Goal: Information Seeking & Learning: Learn about a topic

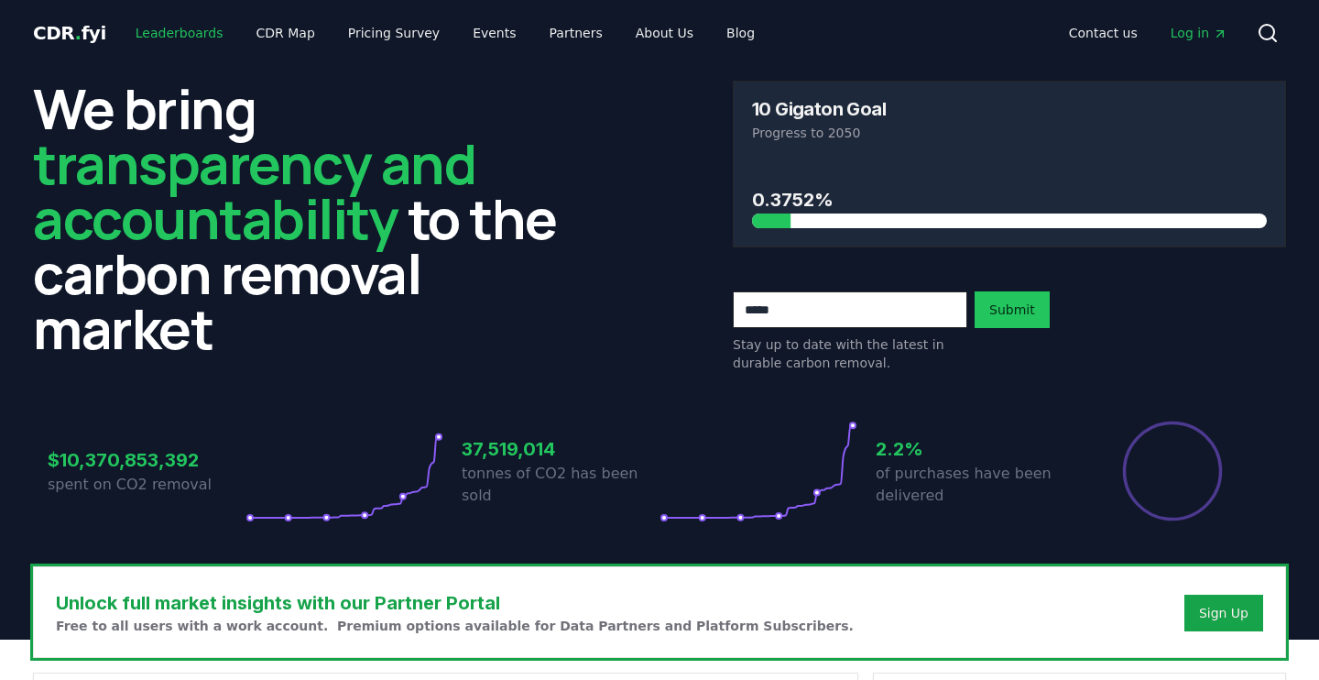
click at [182, 44] on link "Leaderboards" at bounding box center [179, 32] width 117 height 33
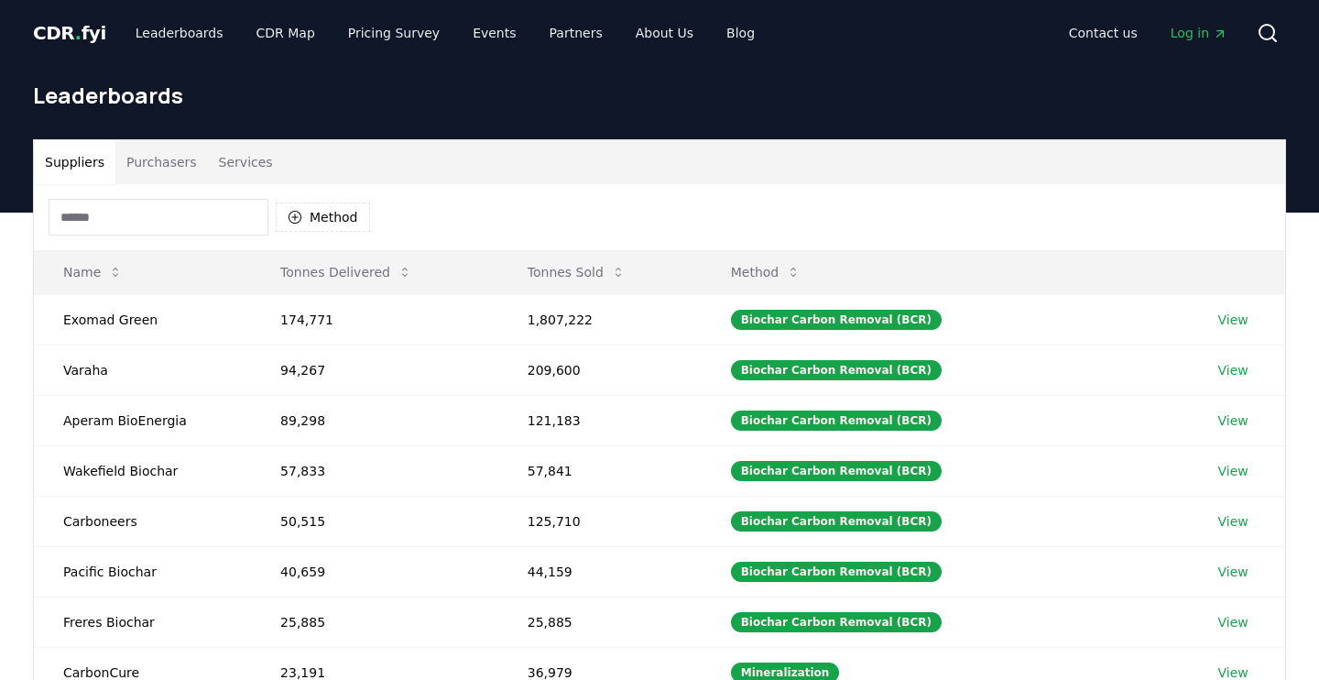
click at [190, 167] on button "Purchasers" at bounding box center [161, 162] width 93 height 44
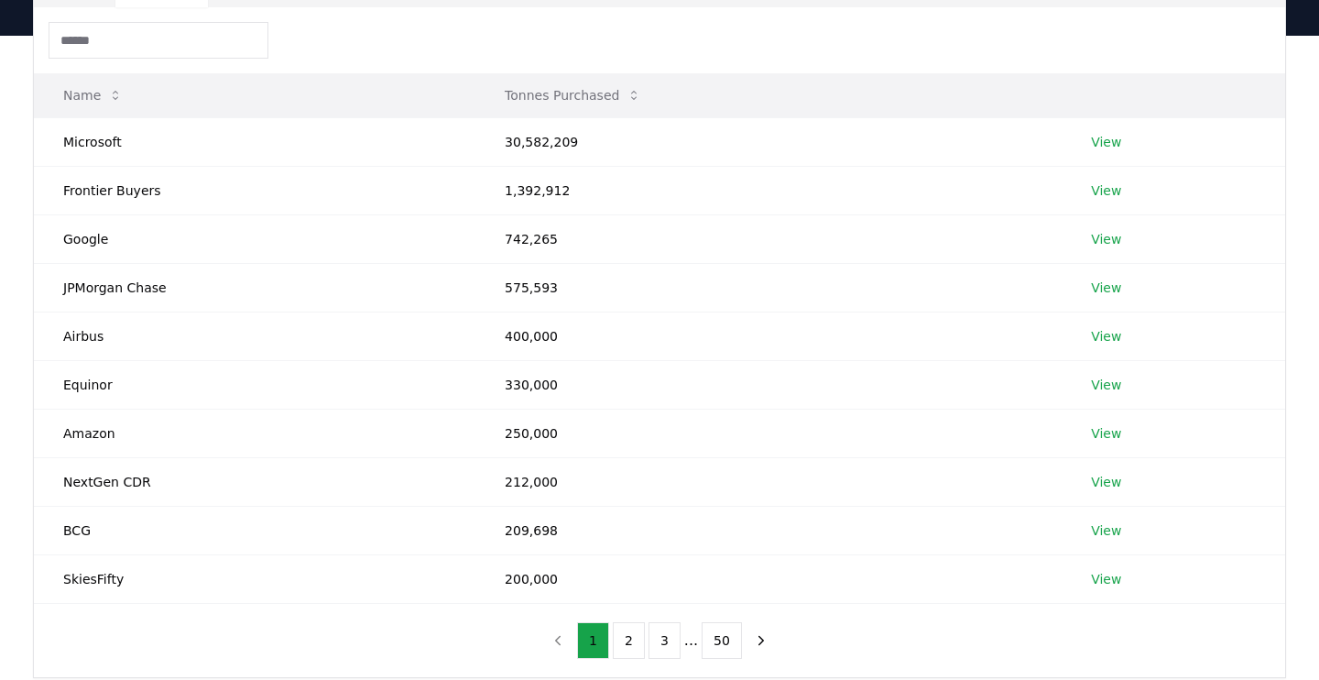
scroll to position [180, 0]
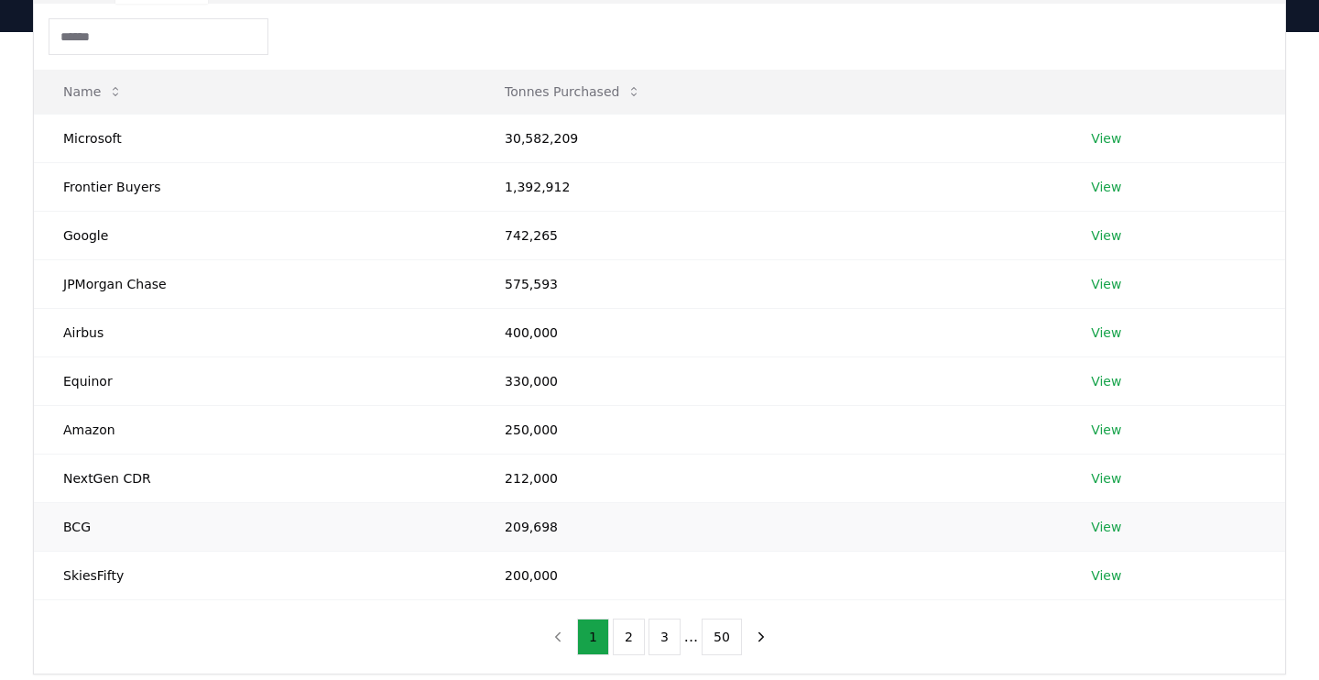
click at [276, 545] on td "BCG" at bounding box center [254, 526] width 441 height 49
click at [1092, 524] on link "View" at bounding box center [1106, 526] width 30 height 18
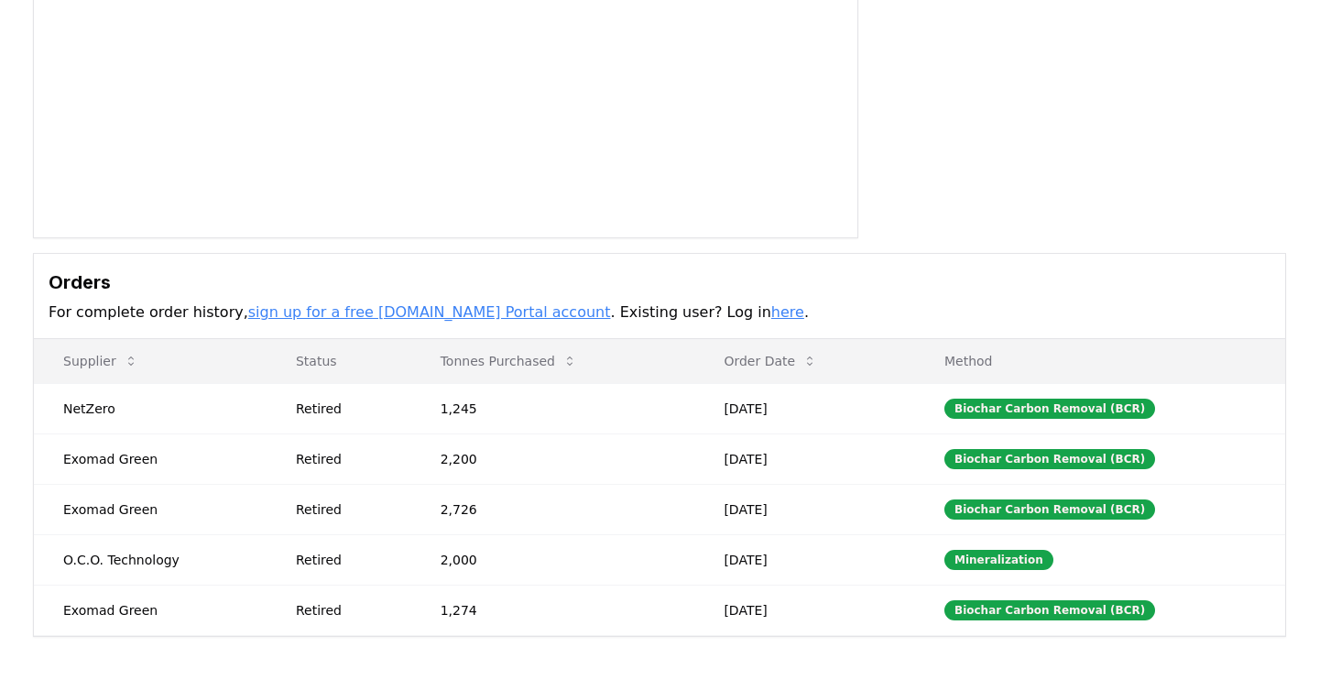
scroll to position [330, 0]
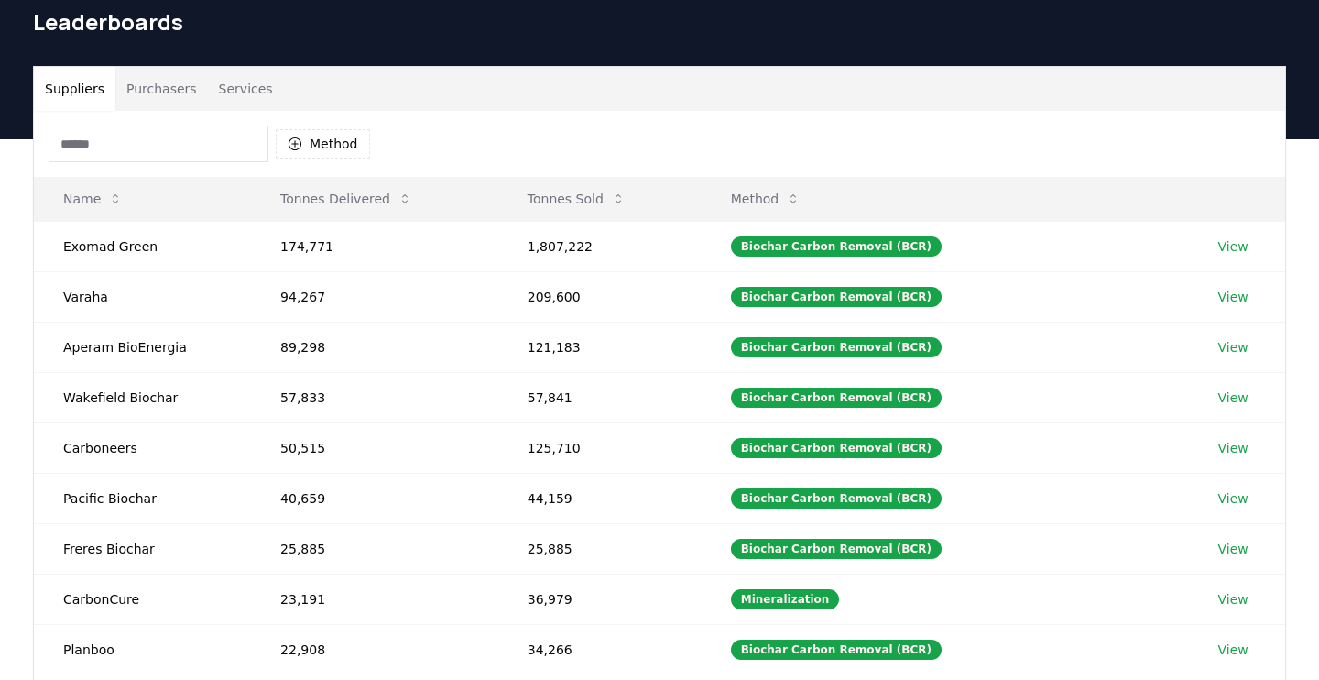
scroll to position [72, 0]
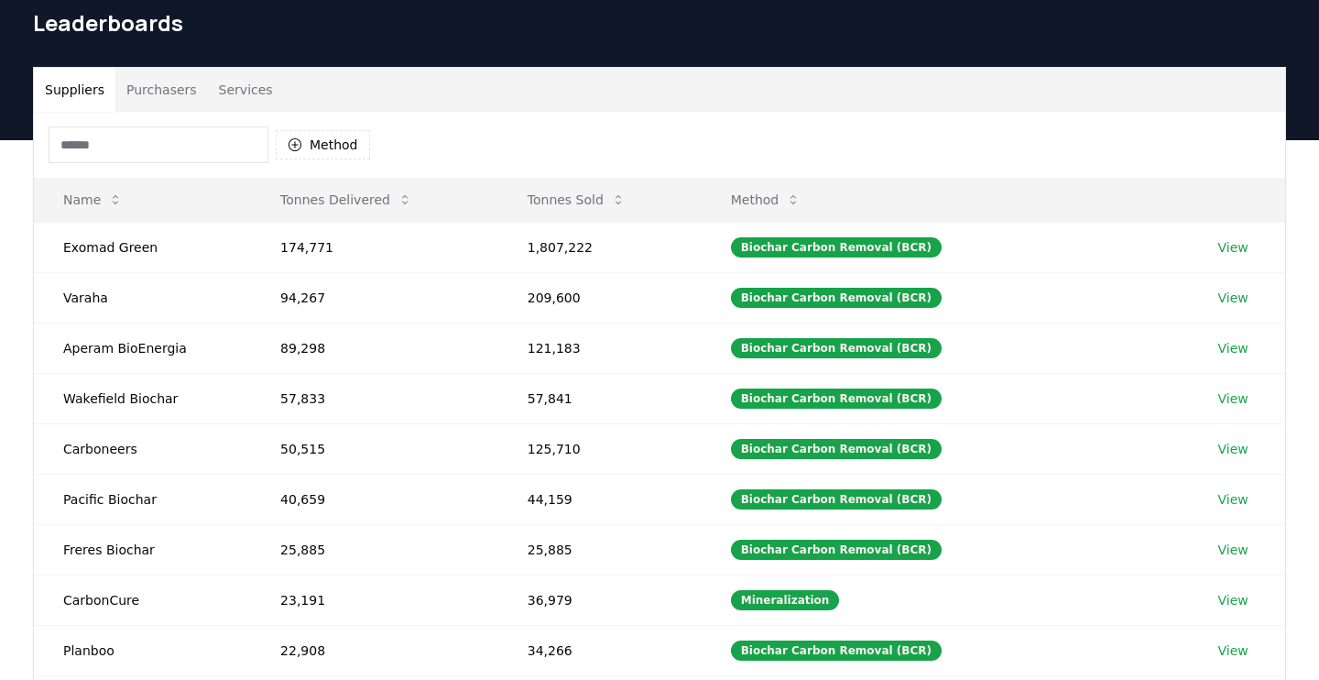
click at [143, 92] on button "Purchasers" at bounding box center [161, 90] width 93 height 44
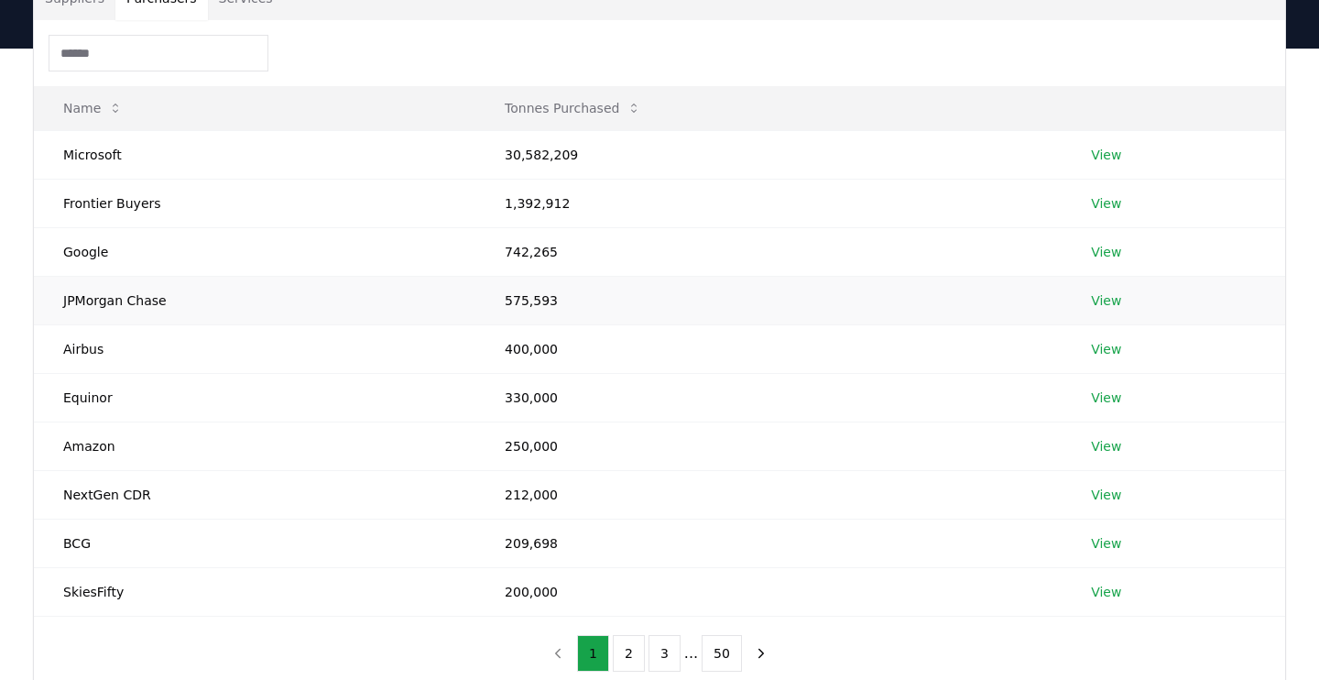
scroll to position [183, 0]
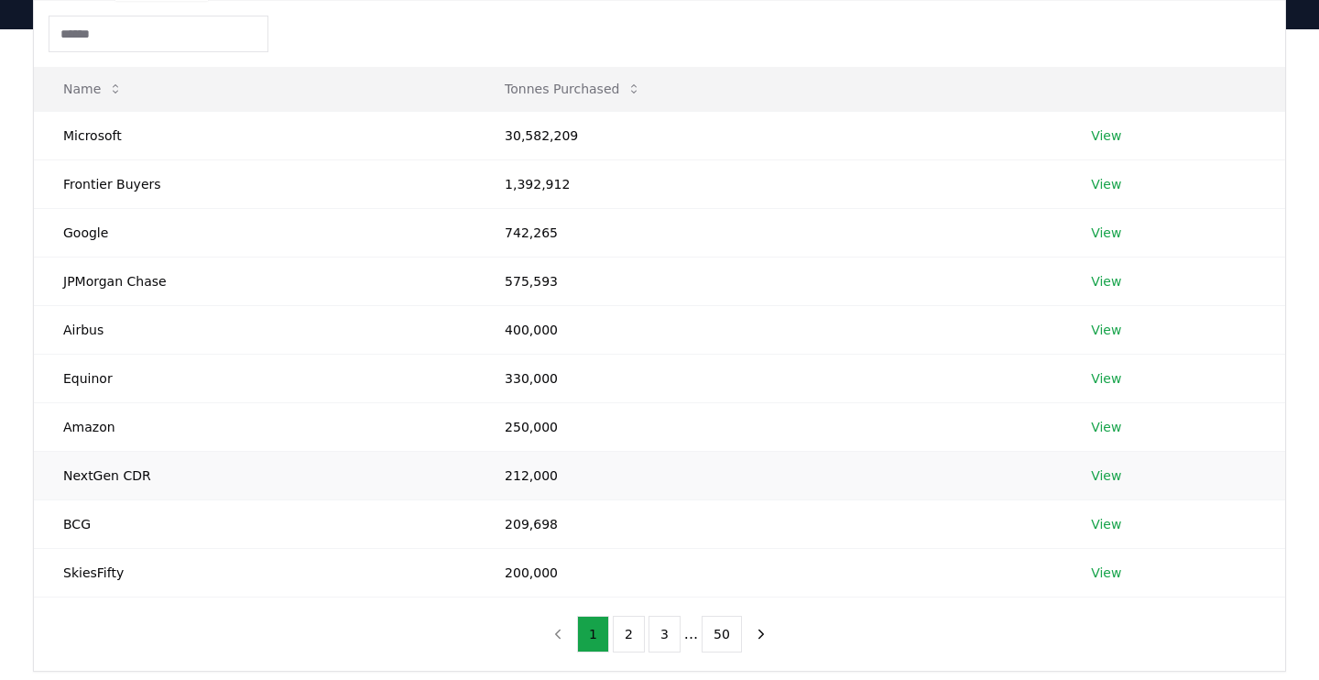
click at [1115, 478] on link "View" at bounding box center [1106, 475] width 30 height 18
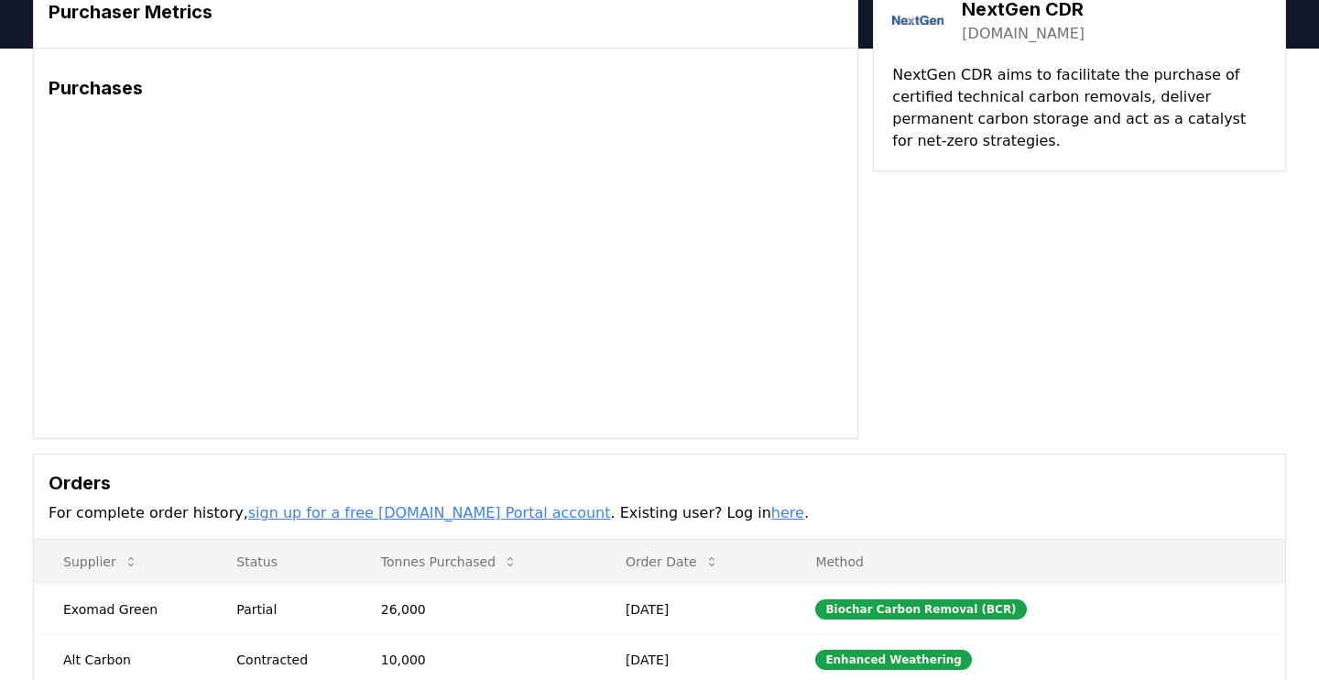
scroll to position [95, 0]
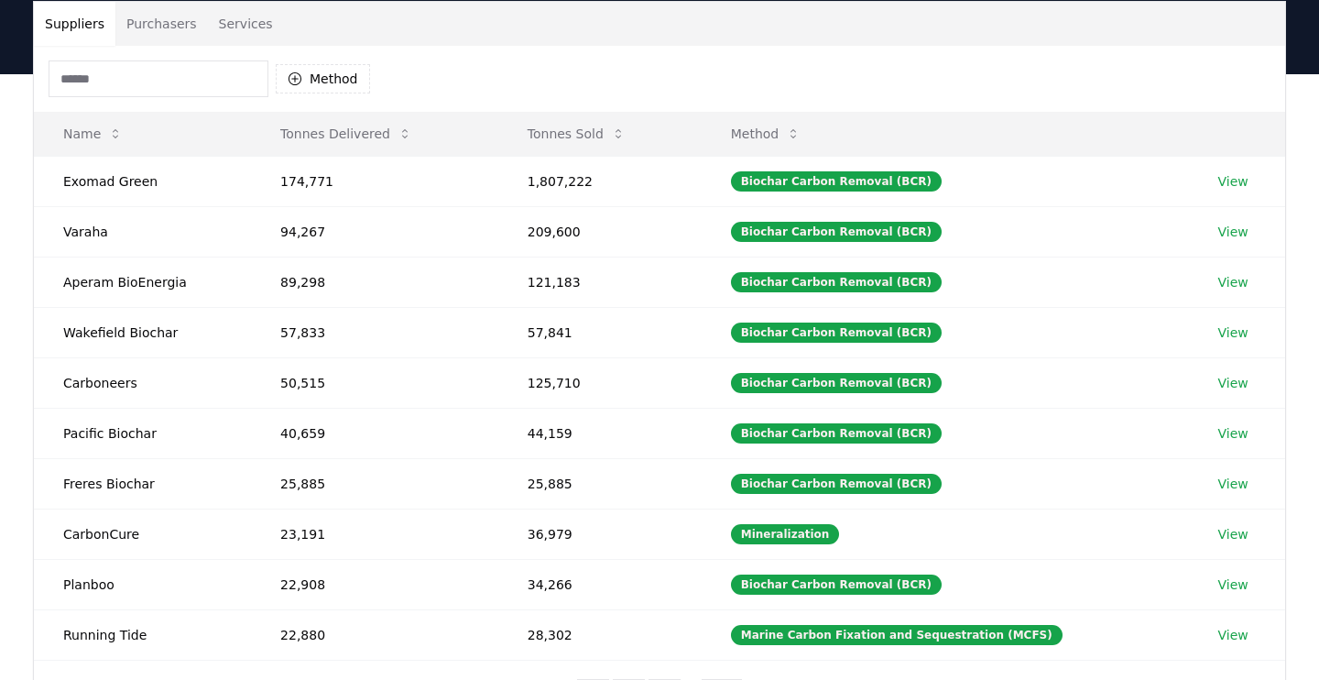
scroll to position [102, 0]
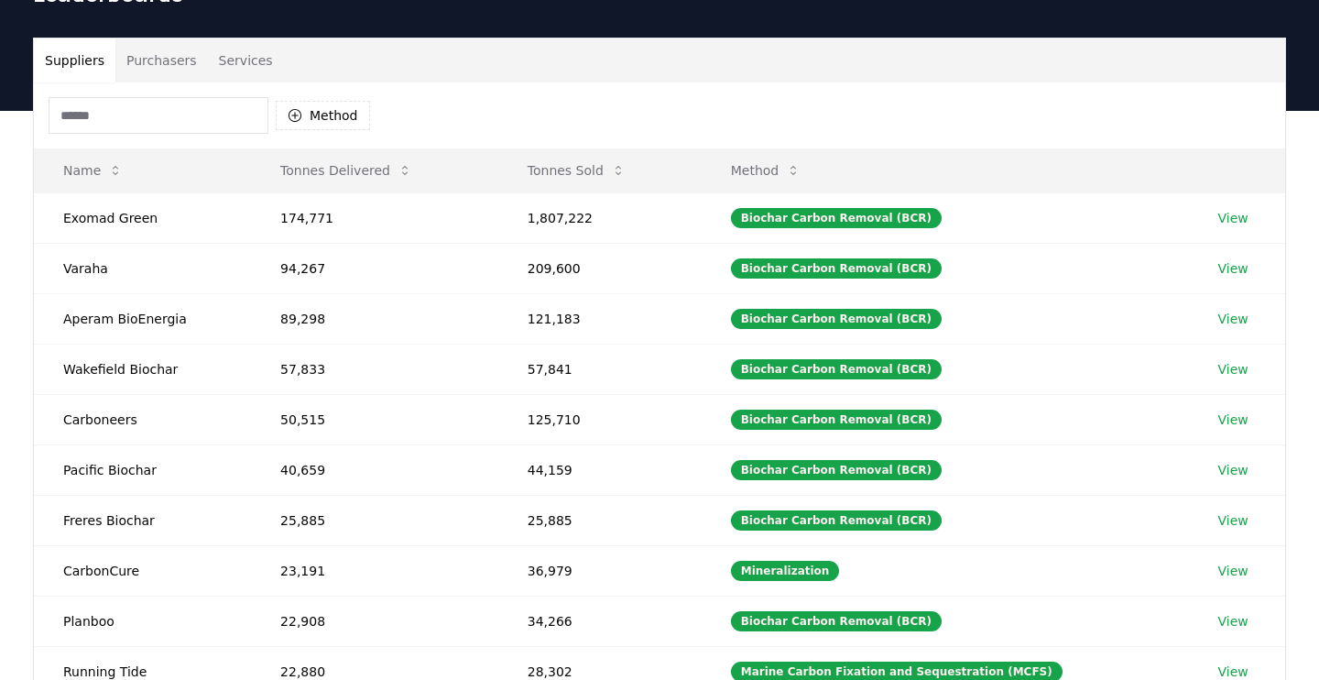
click at [175, 65] on button "Purchasers" at bounding box center [161, 60] width 93 height 44
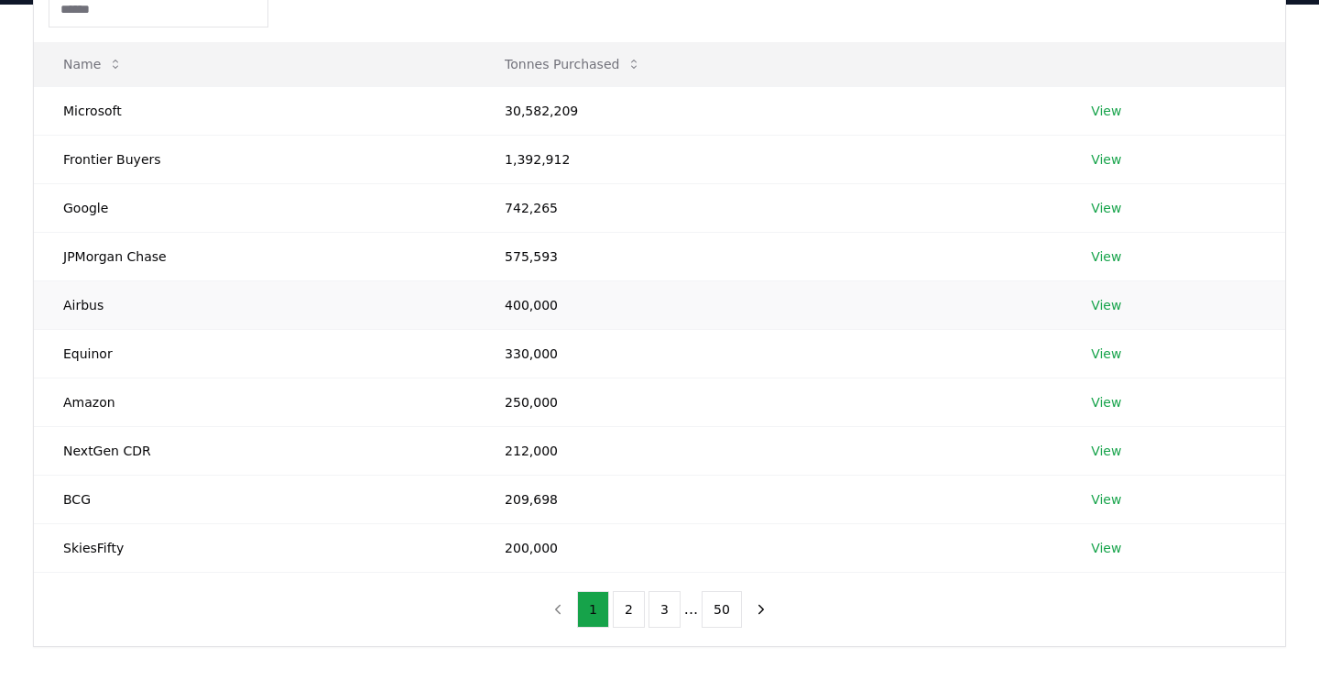
scroll to position [204, 0]
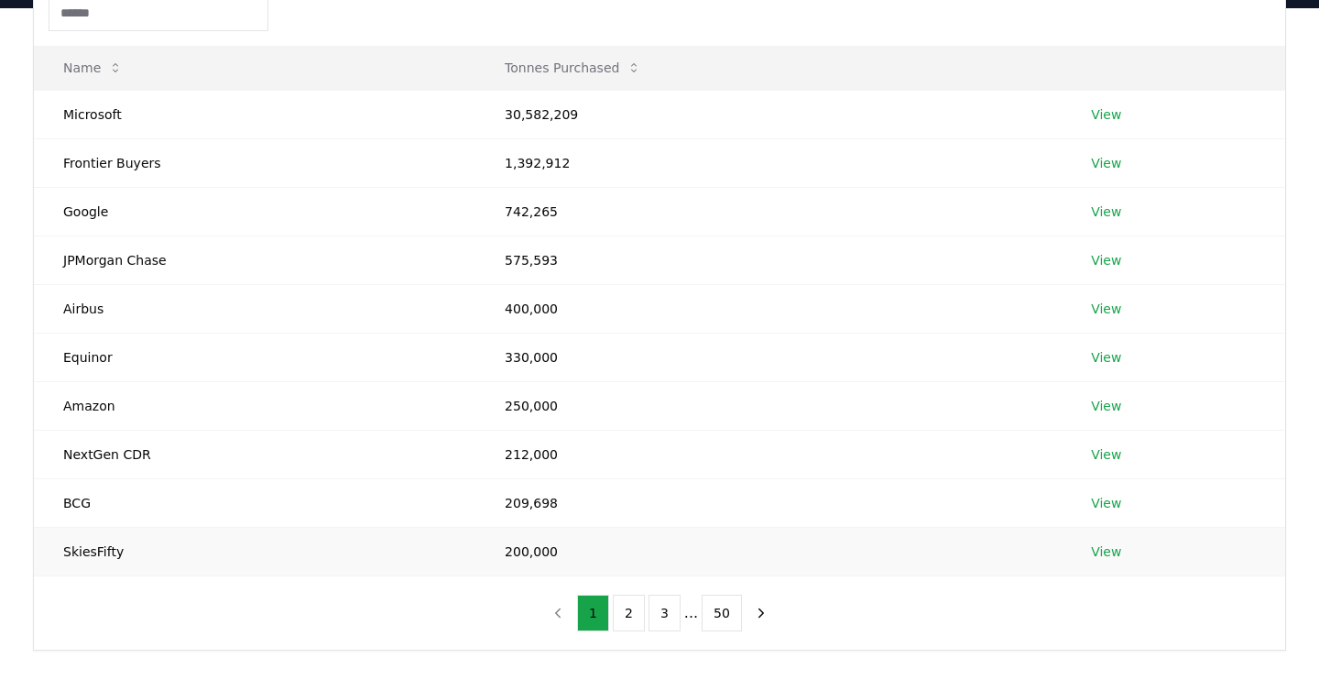
click at [1096, 546] on link "View" at bounding box center [1106, 551] width 30 height 18
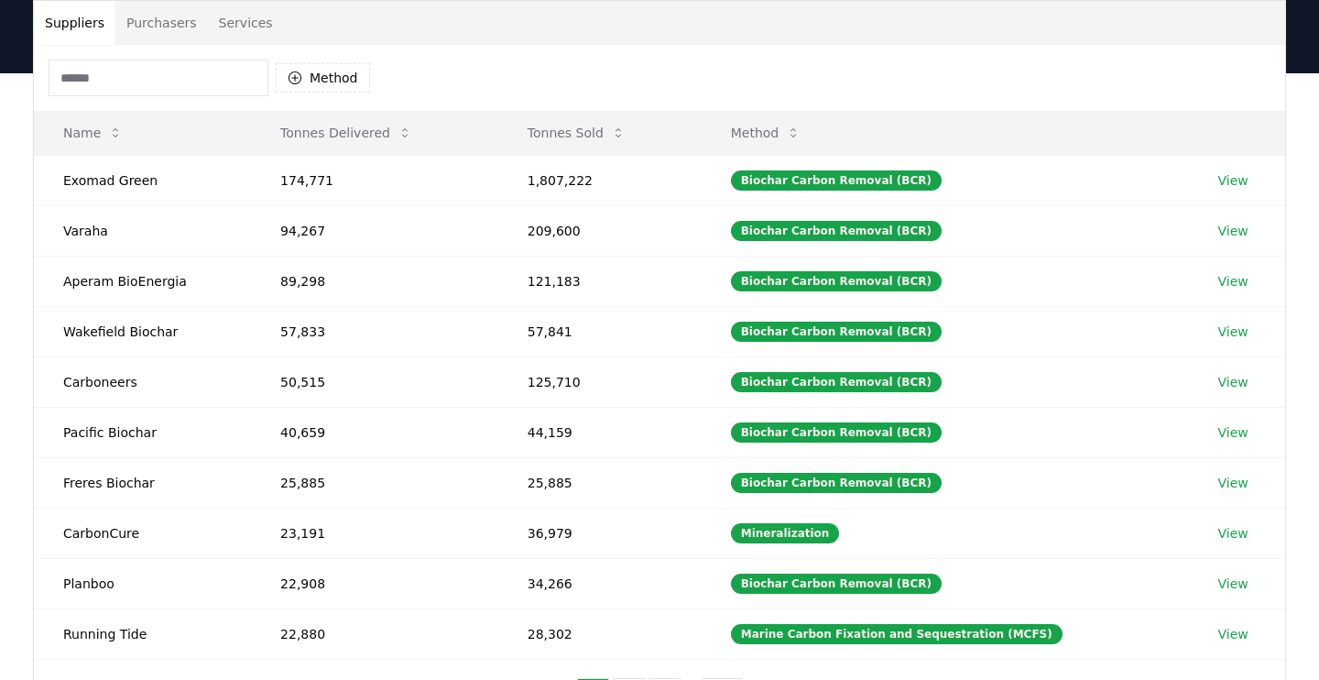
scroll to position [62, 0]
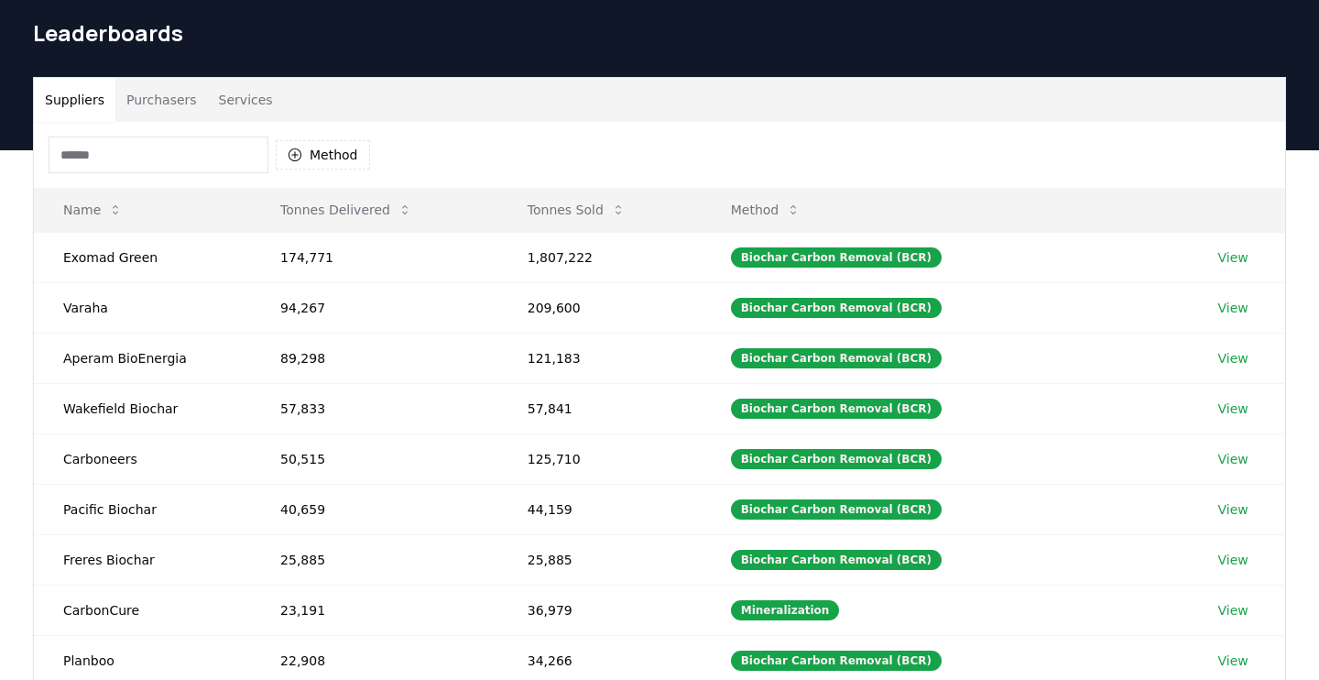
click at [177, 107] on button "Purchasers" at bounding box center [161, 100] width 93 height 44
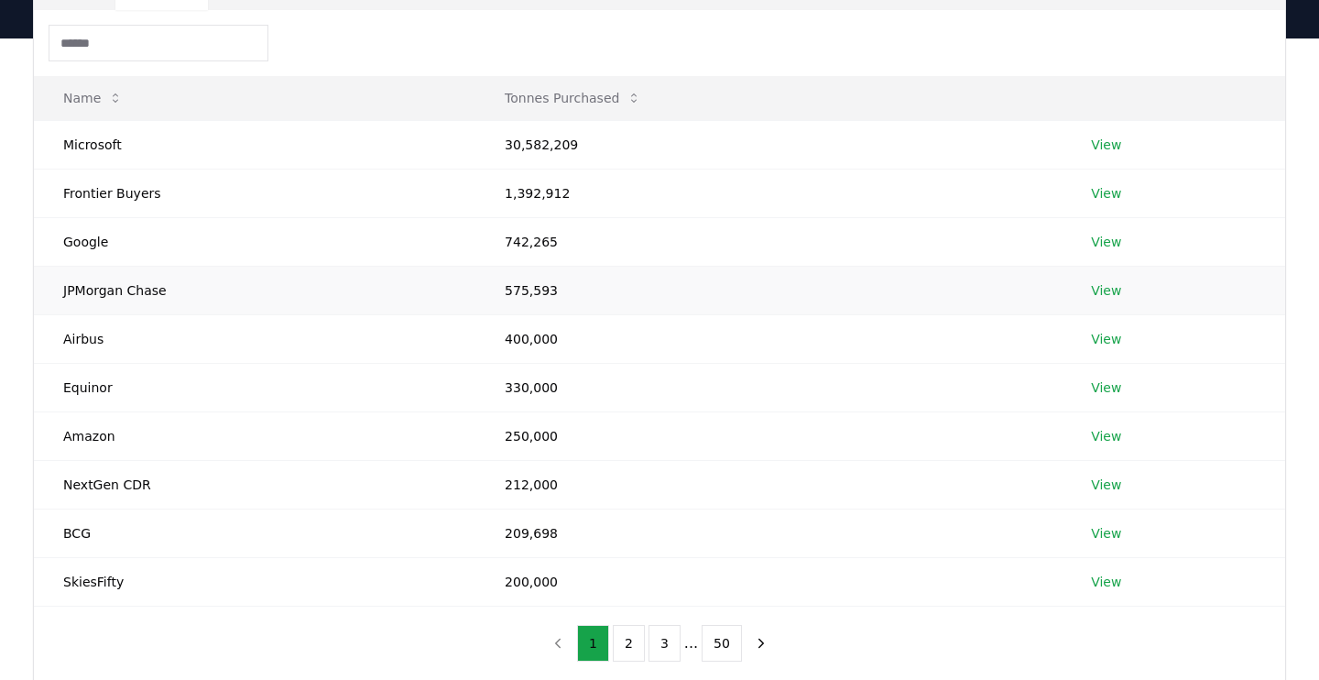
scroll to position [177, 0]
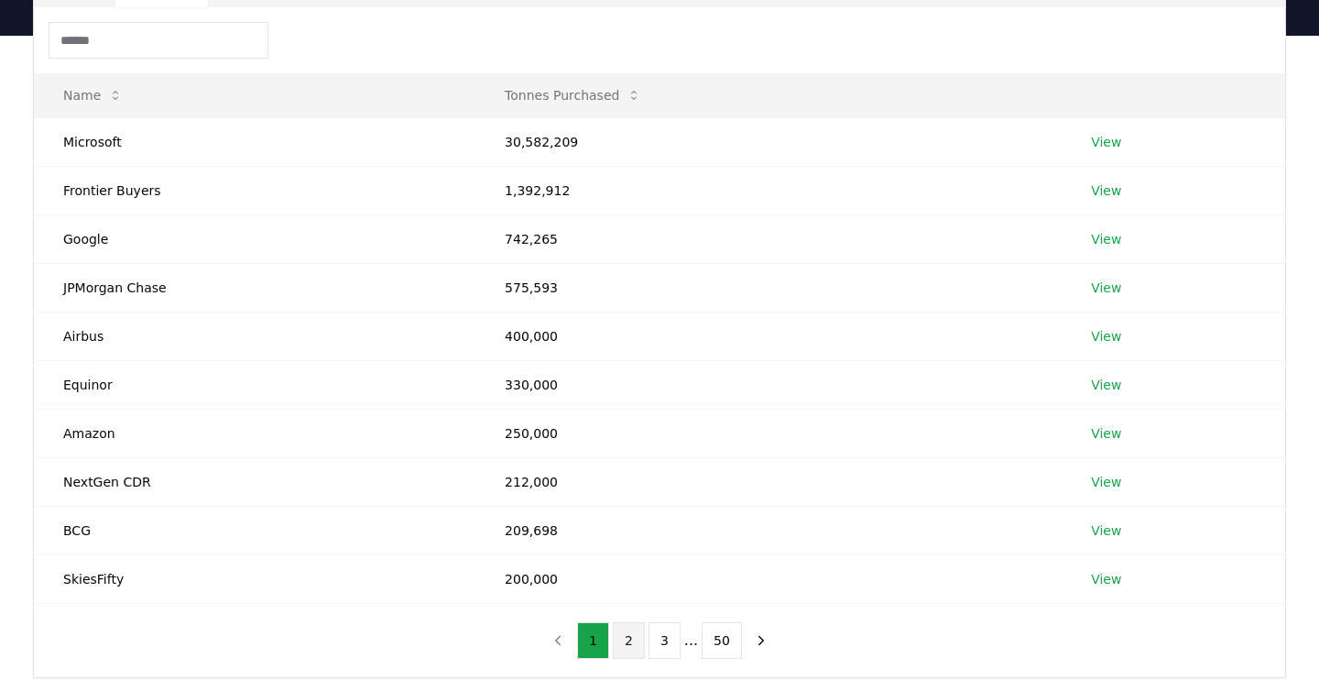
click at [627, 633] on button "2" at bounding box center [629, 640] width 32 height 37
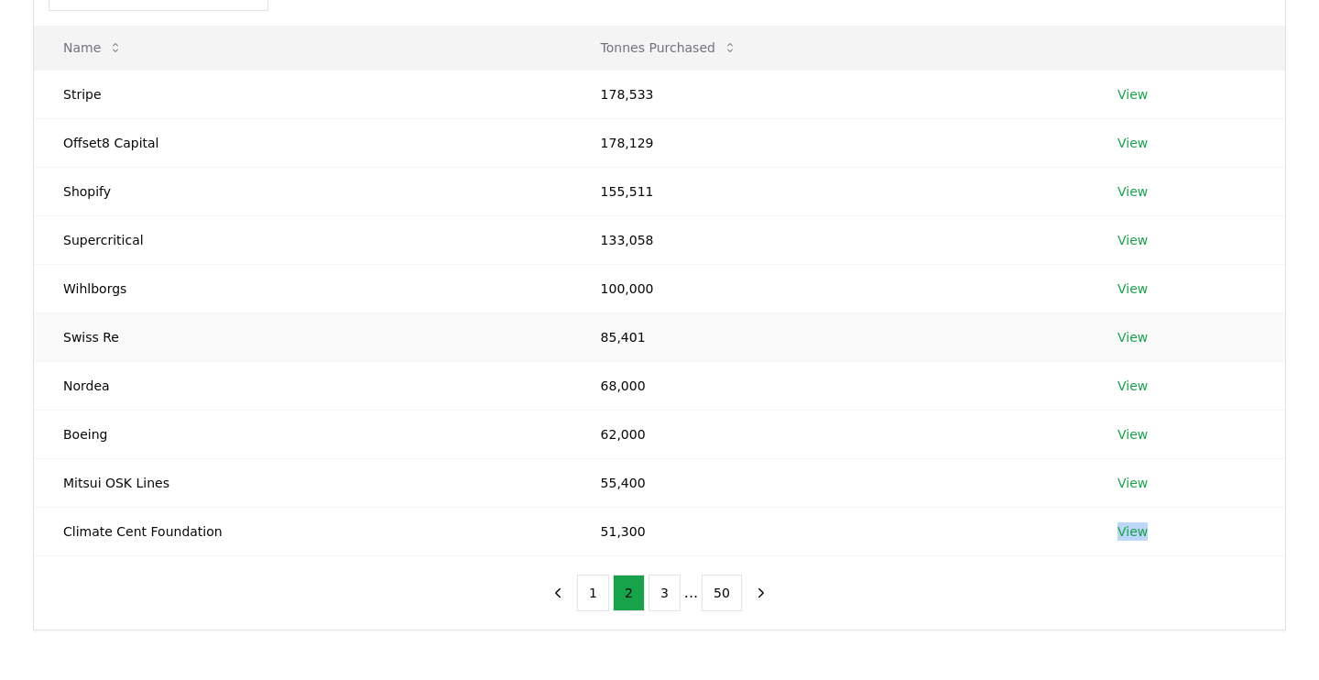
scroll to position [231, 0]
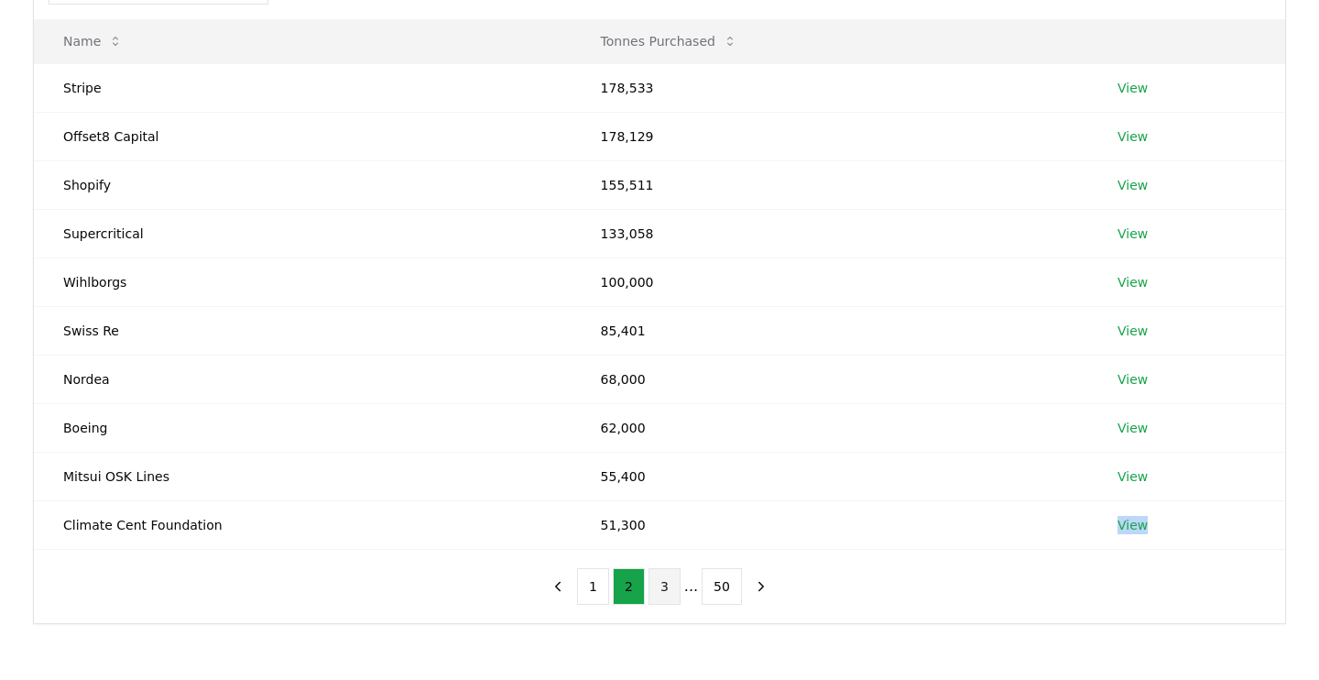
click at [664, 579] on button "3" at bounding box center [664, 586] width 32 height 37
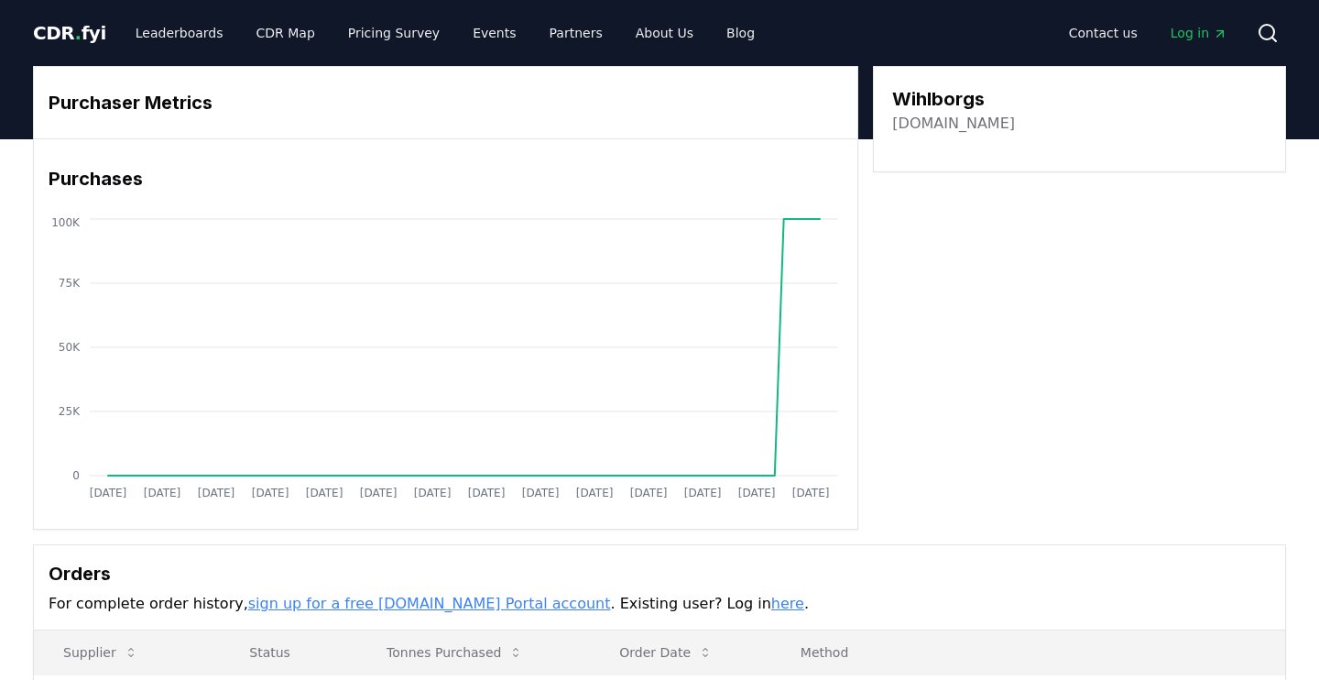
click at [929, 121] on link "wihlborgs.se" at bounding box center [953, 124] width 123 height 22
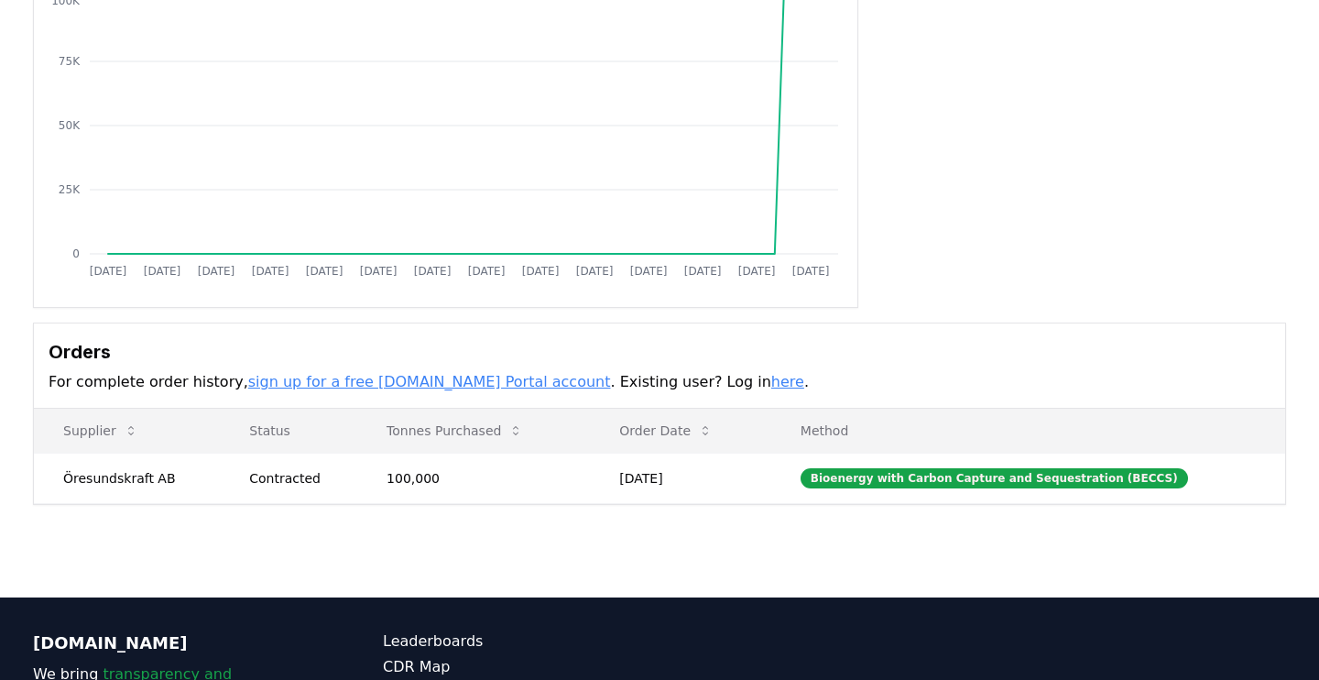
scroll to position [277, 0]
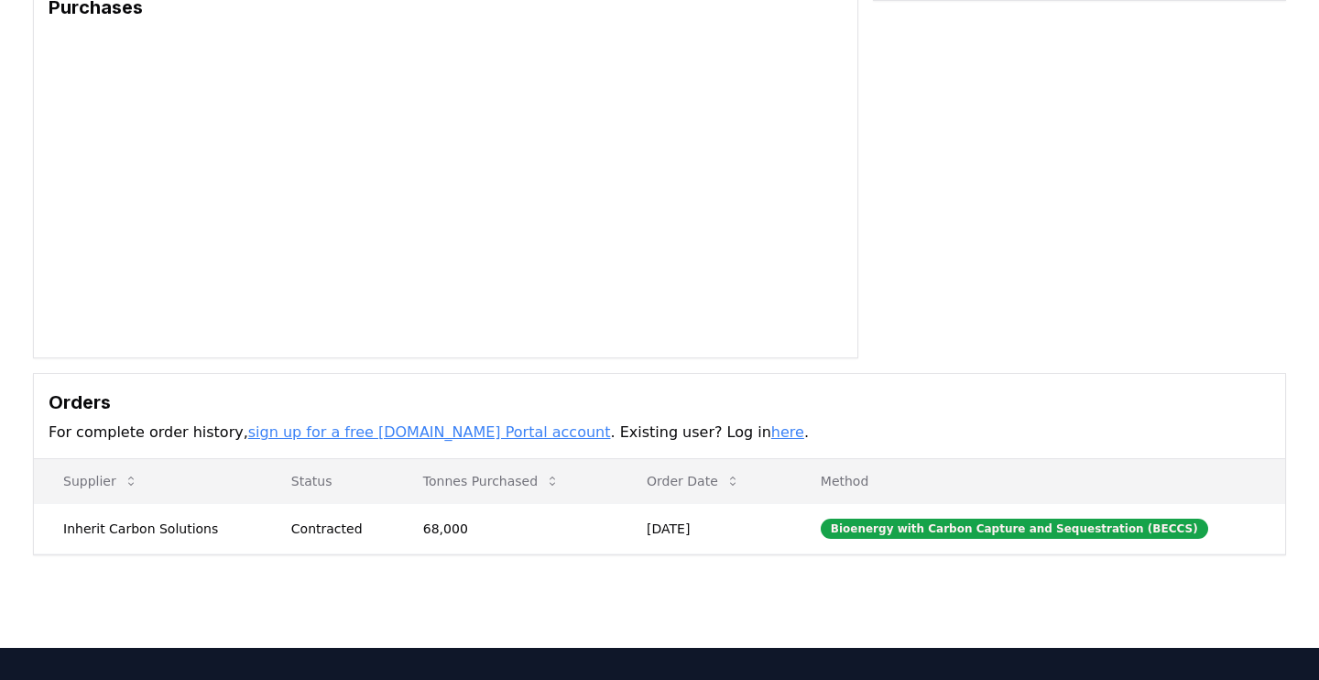
scroll to position [152, 0]
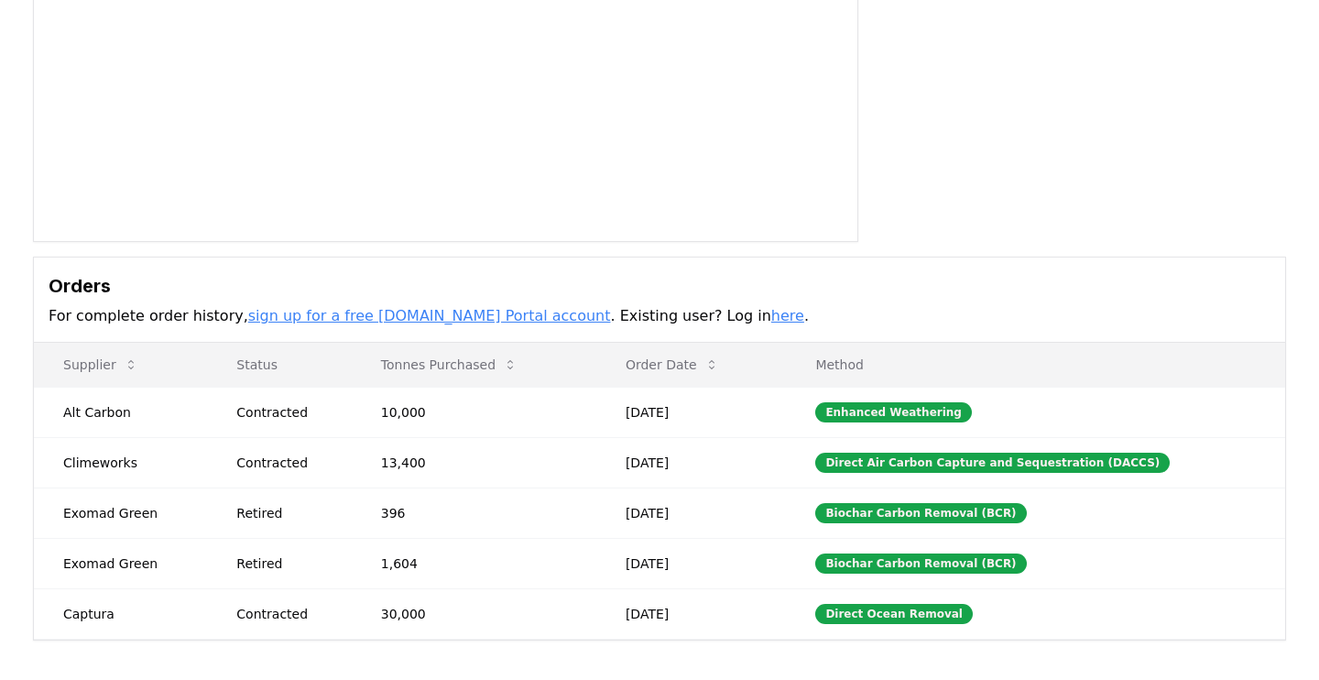
scroll to position [288, 0]
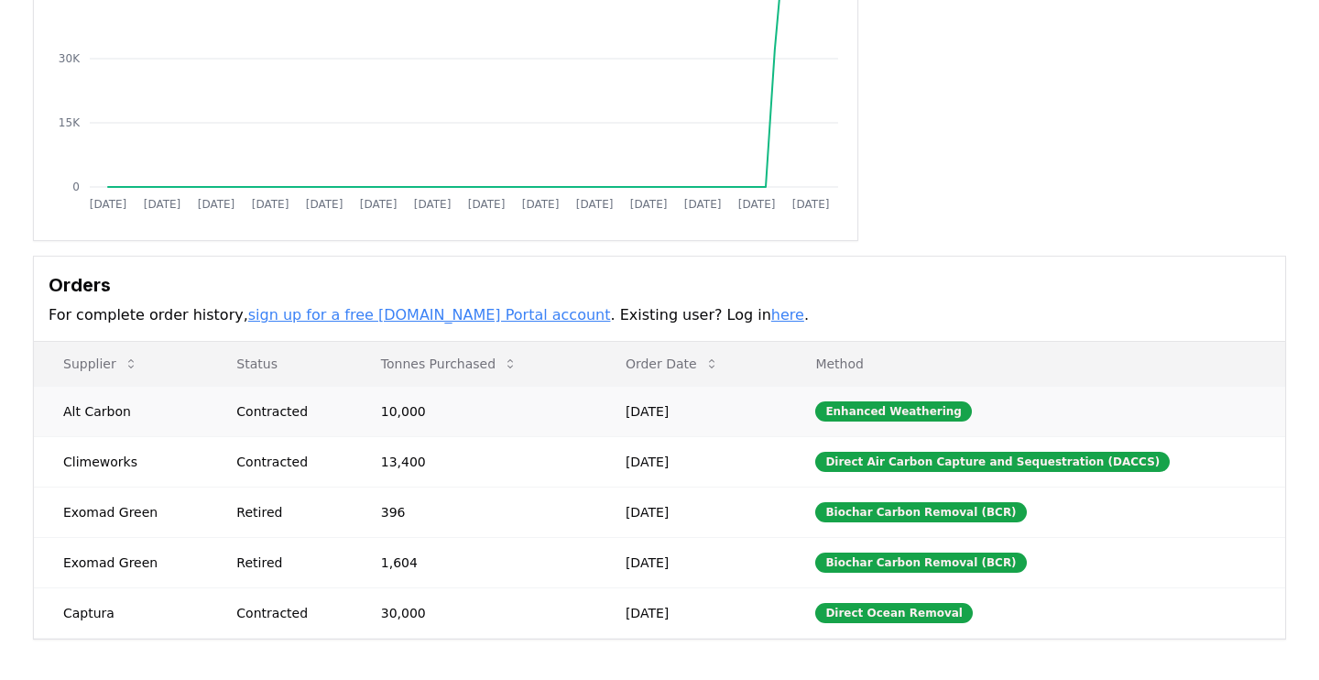
drag, startPoint x: 740, startPoint y: 580, endPoint x: 741, endPoint y: 435, distance: 144.7
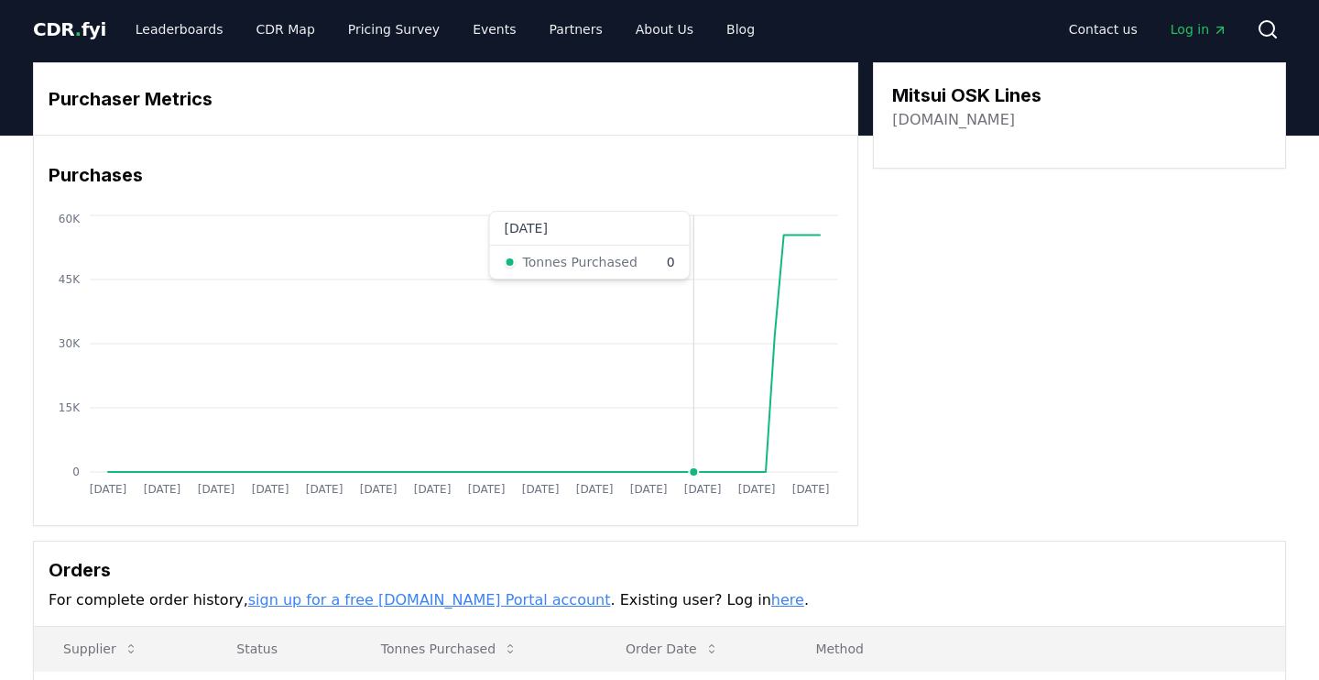
scroll to position [3, 0]
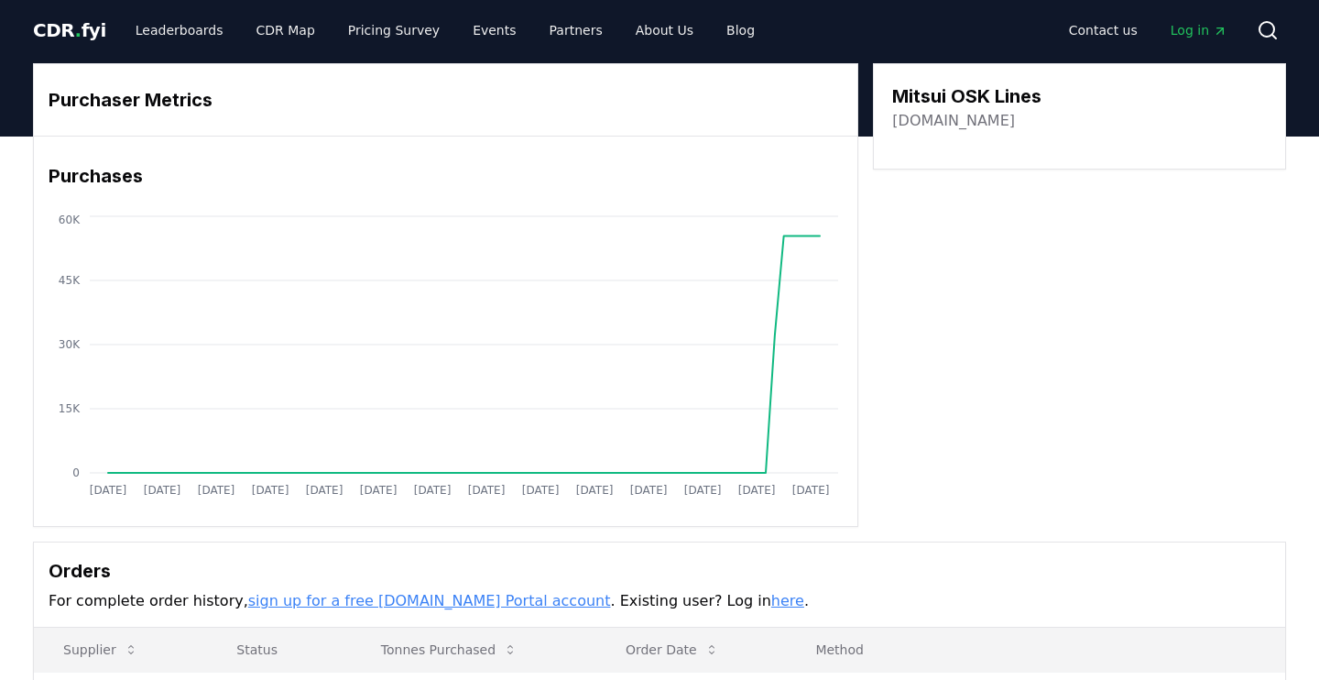
click at [922, 123] on link "mol.co.jp" at bounding box center [953, 121] width 123 height 22
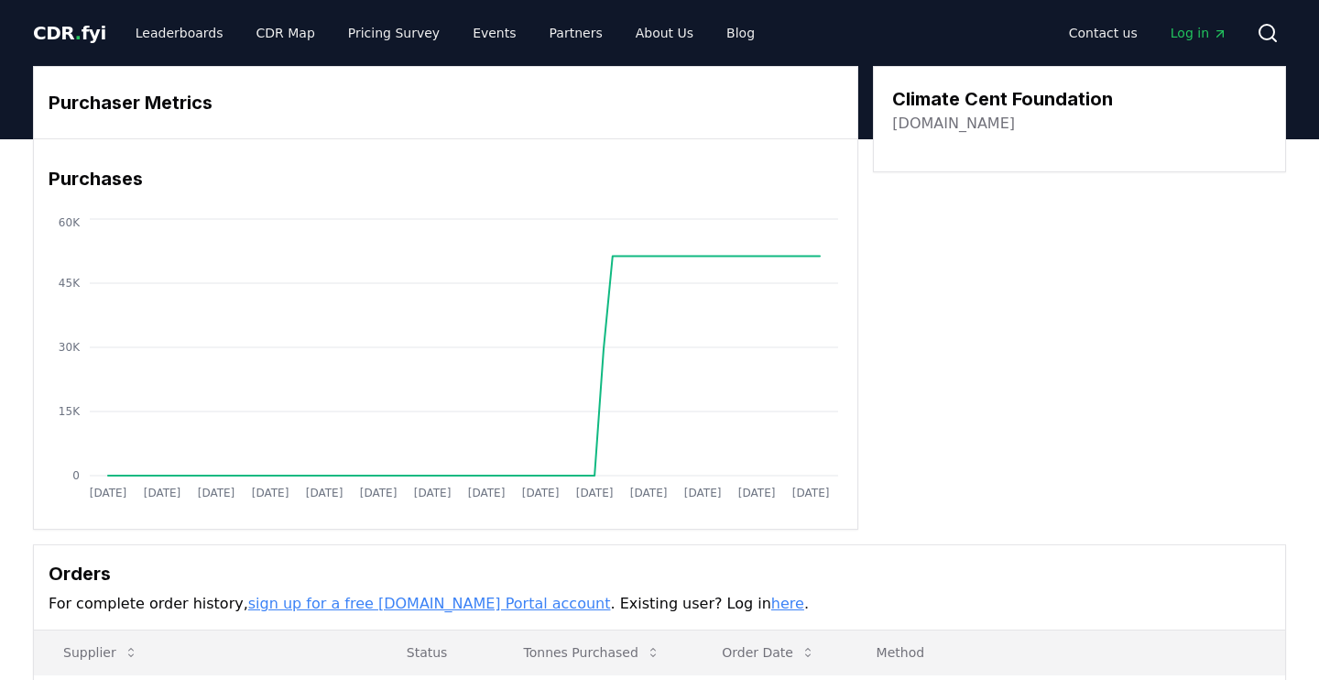
click at [950, 127] on link "[DOMAIN_NAME]" at bounding box center [953, 124] width 123 height 22
